Goal: Task Accomplishment & Management: Complete application form

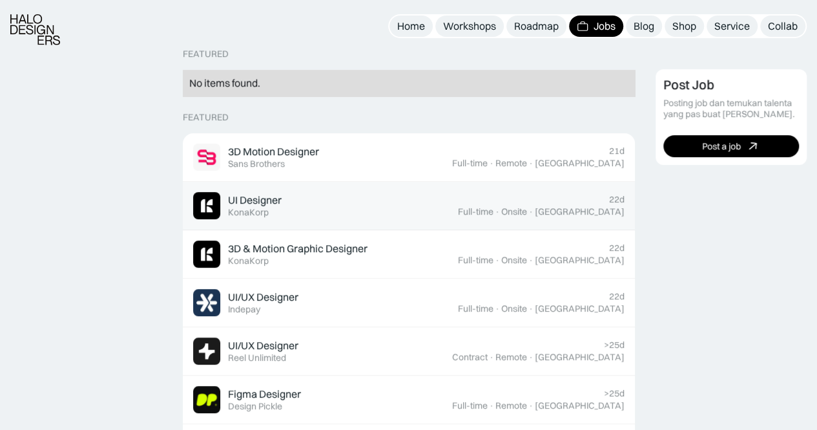
scroll to position [388, 0]
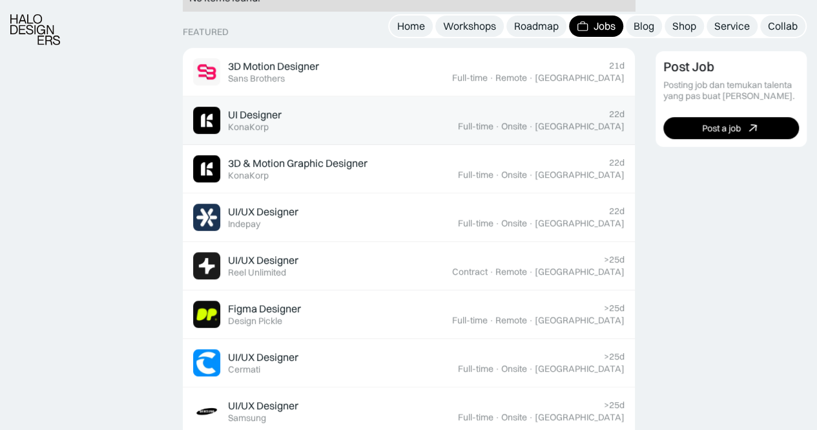
click at [400, 124] on div "UI Designer Featured KonaKorp" at bounding box center [325, 120] width 265 height 27
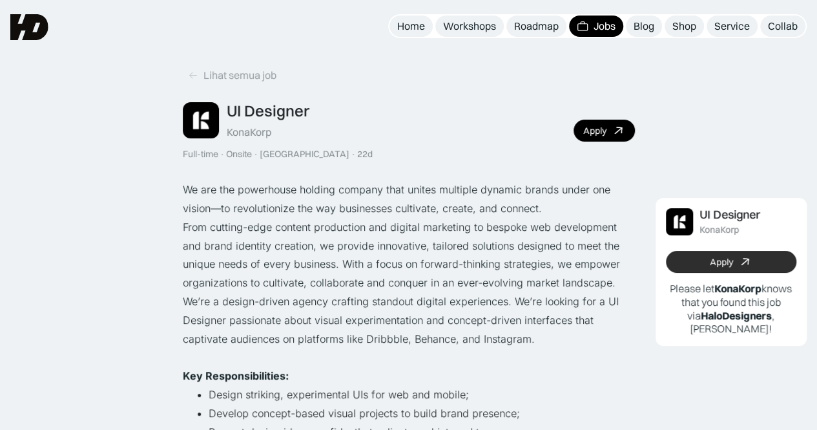
click at [731, 262] on div "Apply" at bounding box center [721, 262] width 23 height 11
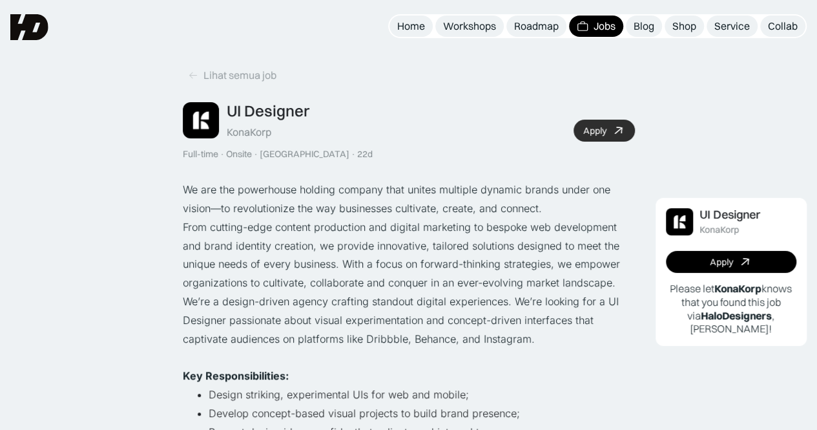
click at [598, 123] on link "Apply" at bounding box center [604, 131] width 61 height 22
click at [591, 128] on div "Apply" at bounding box center [594, 130] width 23 height 11
